Goal: Task Accomplishment & Management: Manage account settings

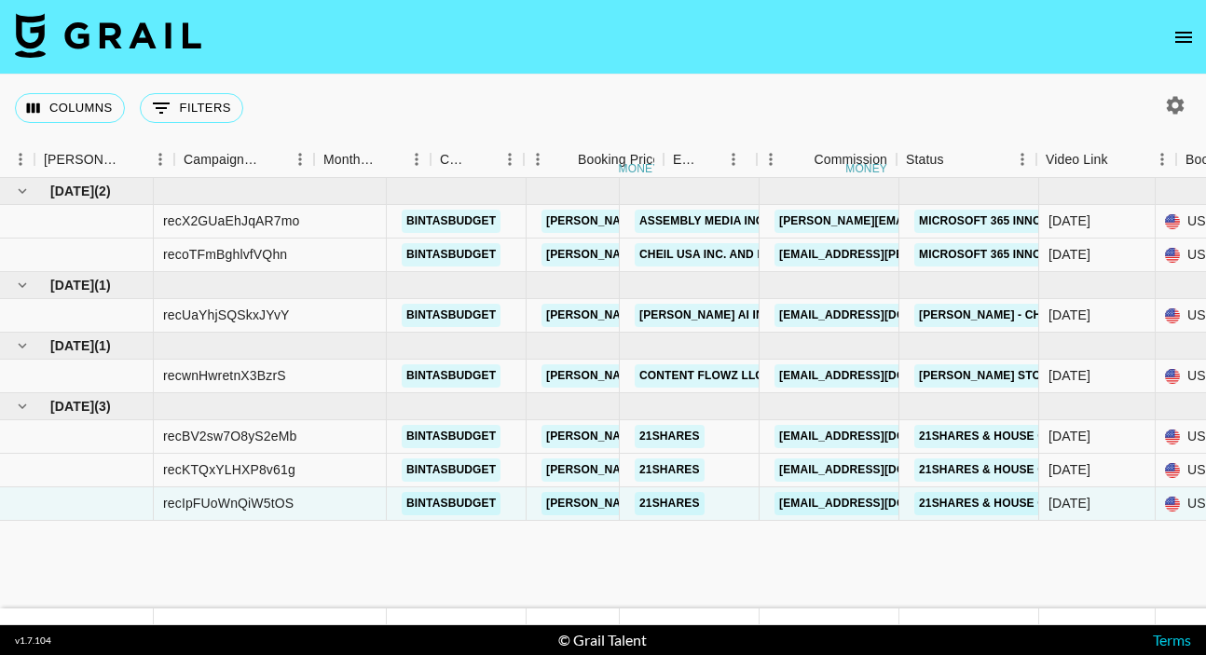
scroll to position [0, 725]
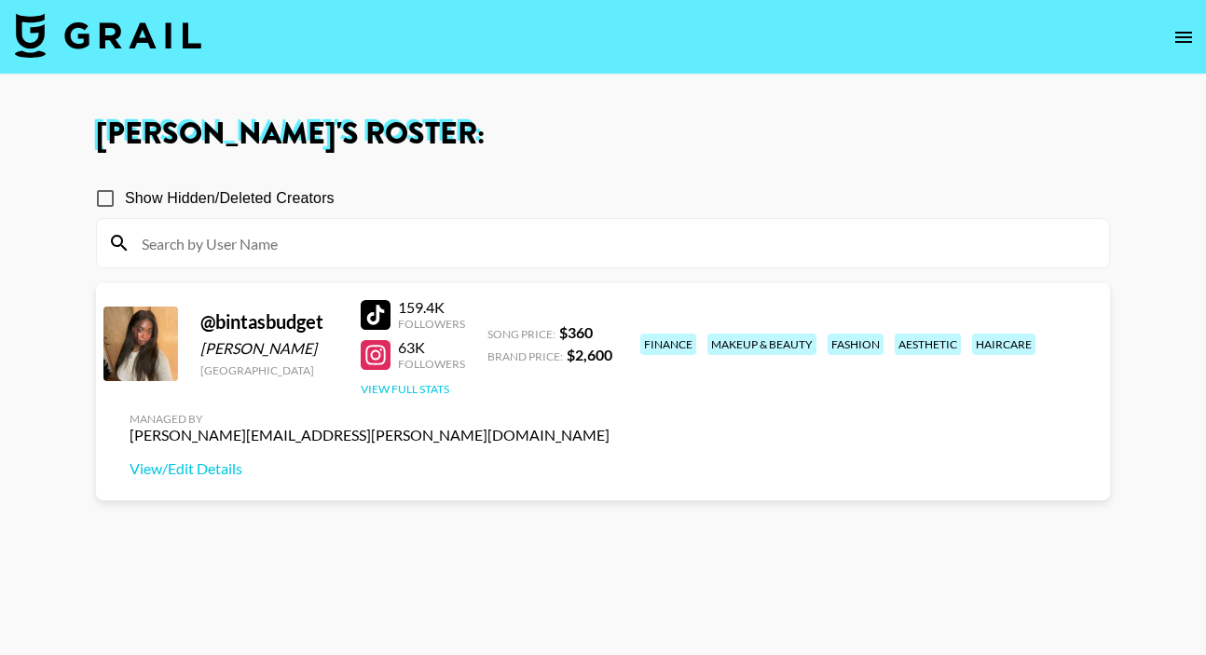
click at [427, 388] on button "View Full Stats" at bounding box center [405, 389] width 89 height 14
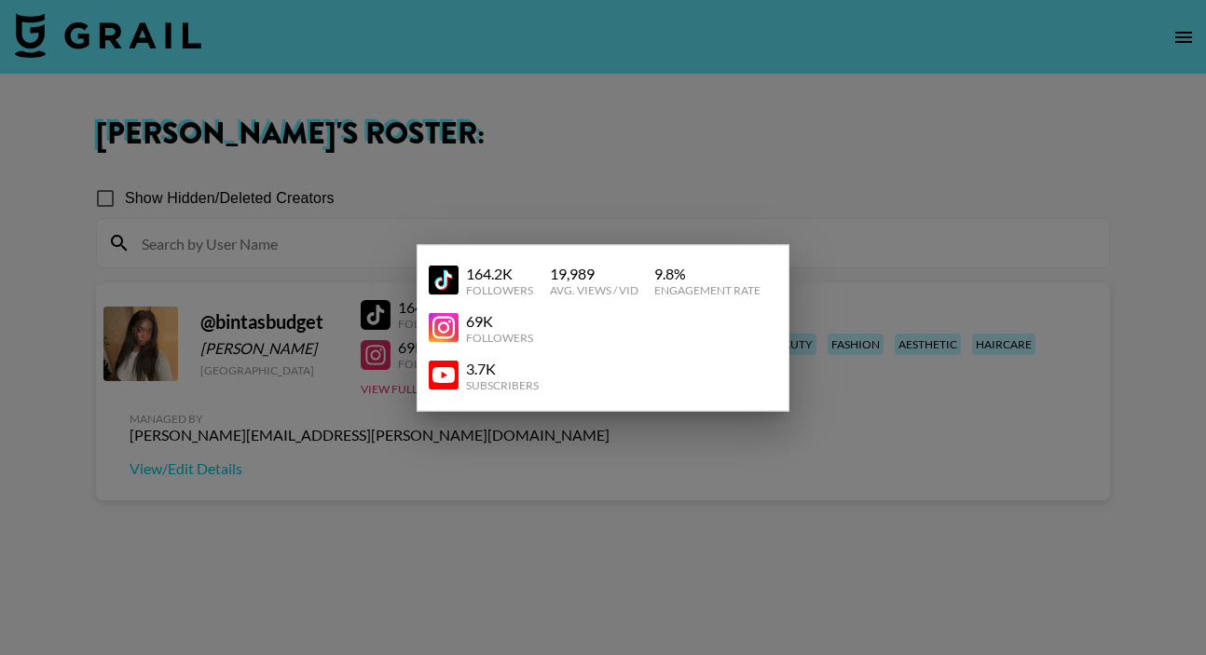
click at [751, 179] on div at bounding box center [603, 327] width 1206 height 655
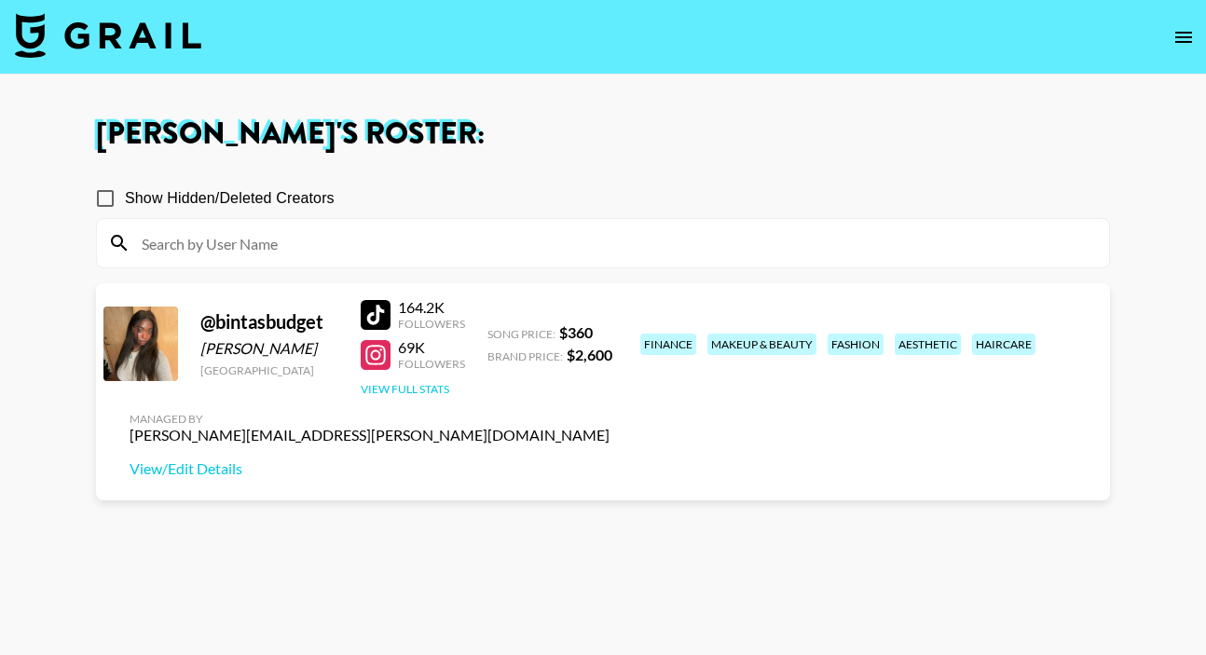
click at [406, 387] on button "View Full Stats" at bounding box center [405, 389] width 89 height 14
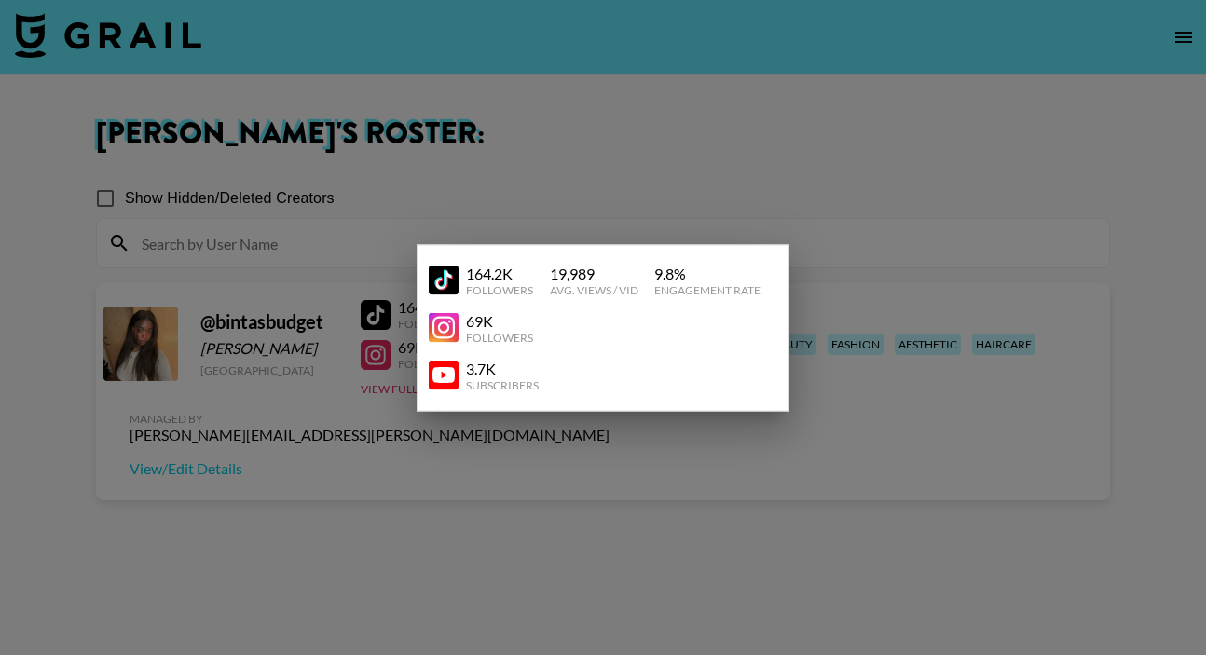
click at [828, 368] on div at bounding box center [603, 327] width 1206 height 655
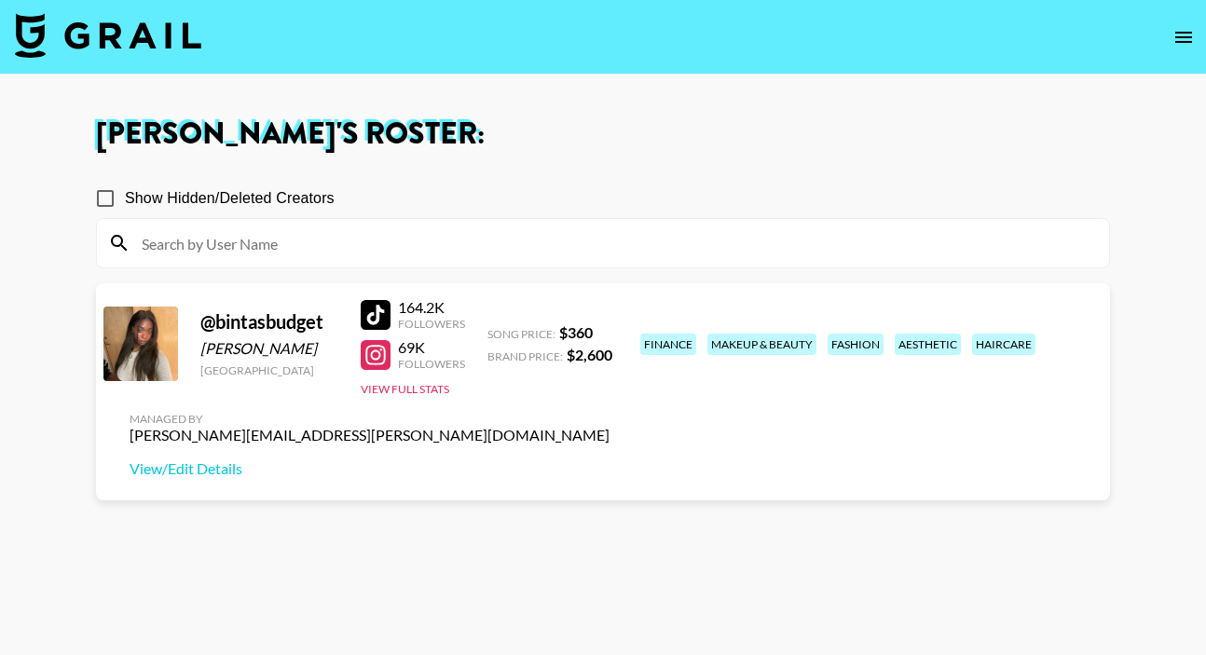
click at [624, 397] on div "Managed By erika.vonitter@grail-talent.com View/Edit Details" at bounding box center [370, 445] width 510 height 96
click at [610, 459] on link "View/Edit Details" at bounding box center [370, 468] width 480 height 19
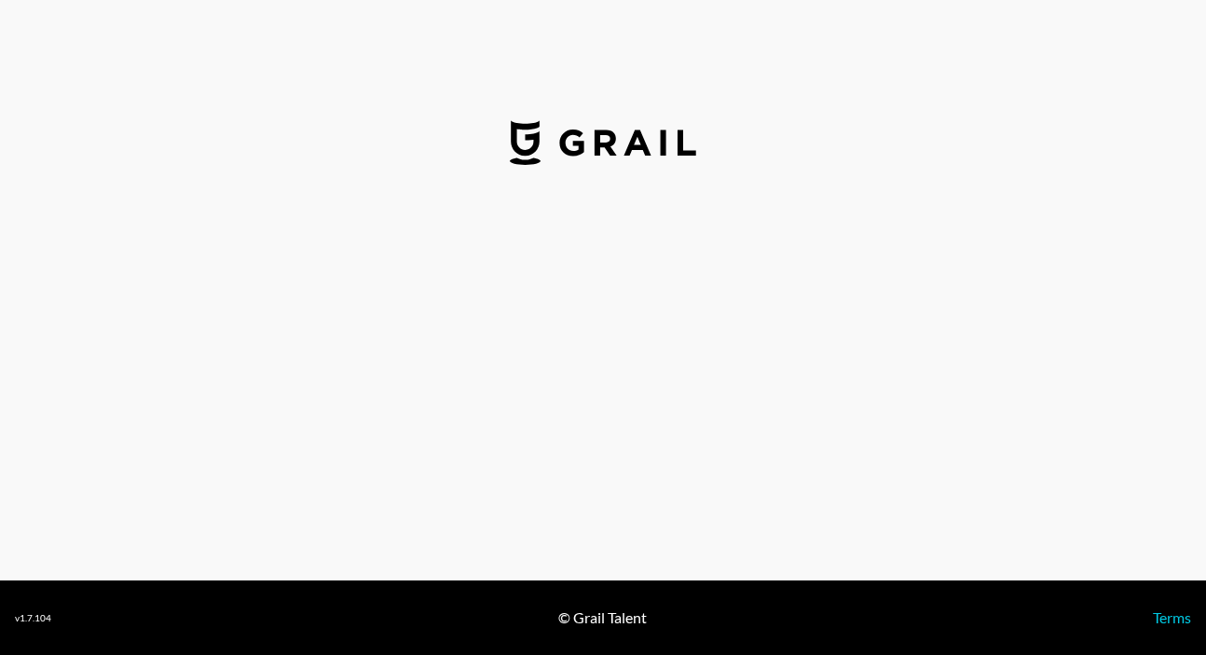
select select "USD"
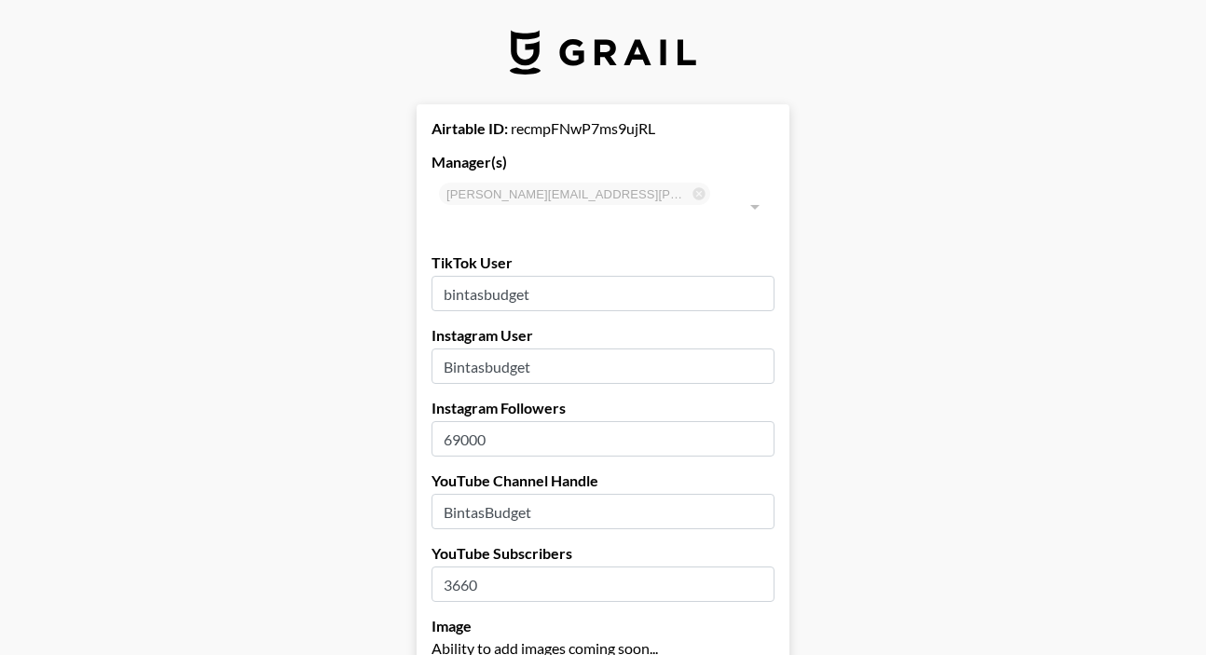
click at [459, 421] on input "69000" at bounding box center [603, 438] width 343 height 35
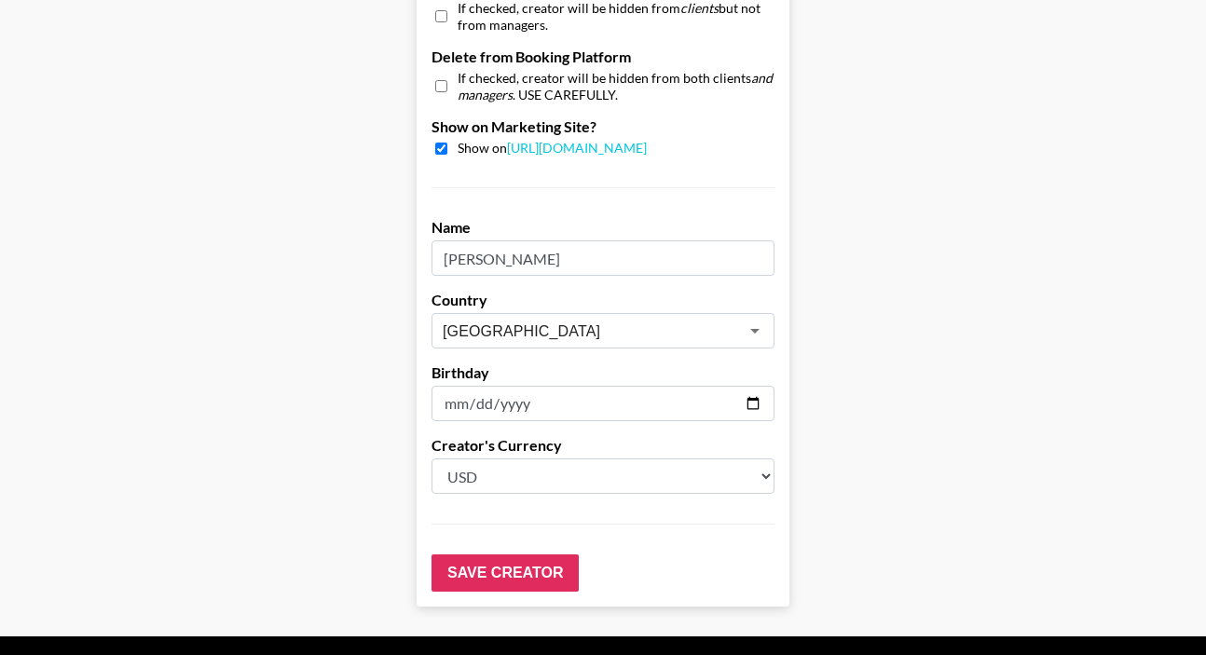
scroll to position [1873, 0]
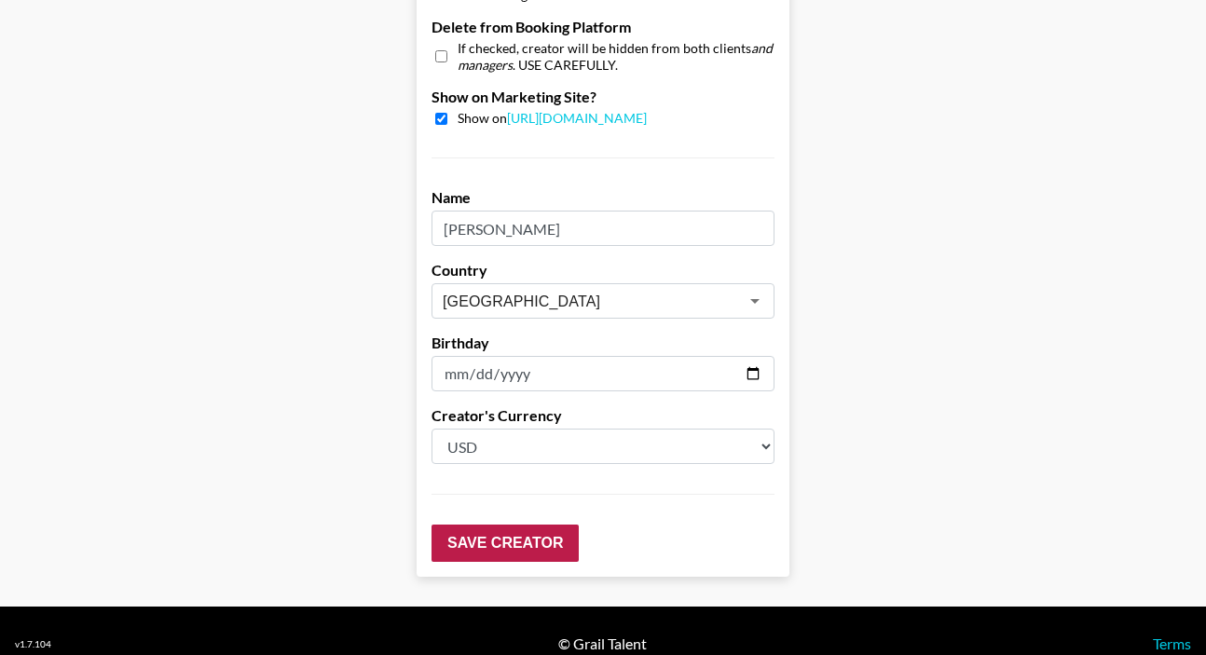
type input "71000"
click at [518, 525] on input "Save Creator" at bounding box center [505, 543] width 147 height 37
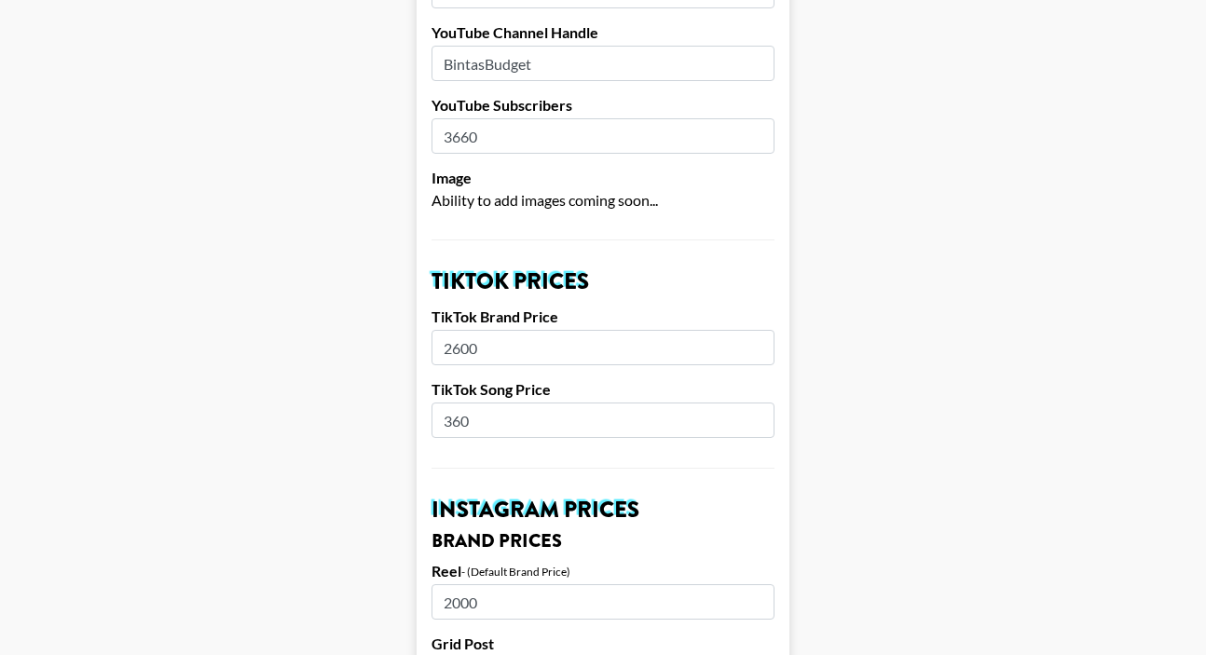
scroll to position [0, 0]
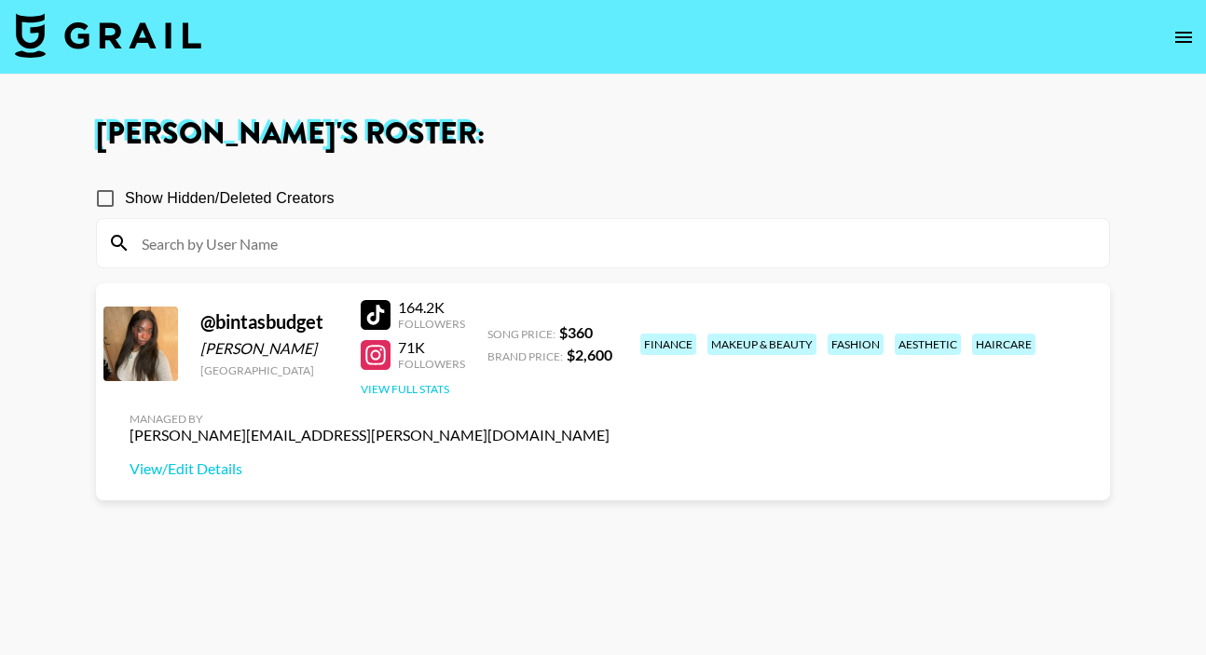
click at [425, 389] on button "View Full Stats" at bounding box center [405, 389] width 89 height 14
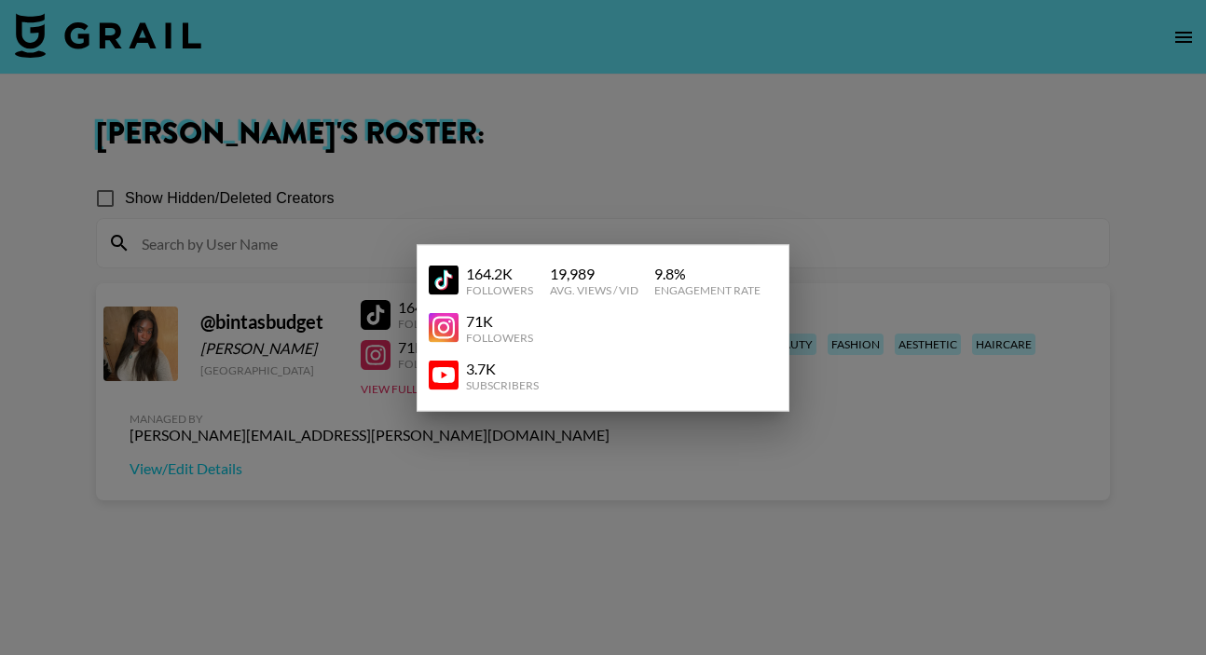
click at [399, 494] on div at bounding box center [603, 327] width 1206 height 655
